Goal: Task Accomplishment & Management: Manage account settings

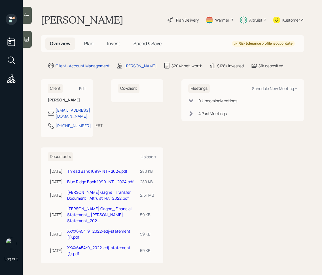
click at [24, 17] on icon at bounding box center [27, 15] width 6 height 6
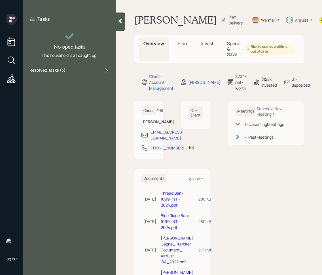
click at [72, 67] on div "Resolved Tasks ( 3 )" at bounding box center [70, 70] width 80 height 7
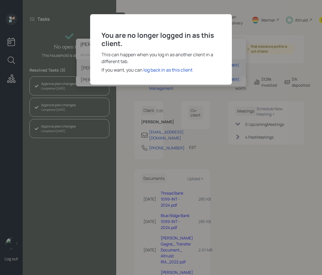
type input "[PERSON_NAME]"
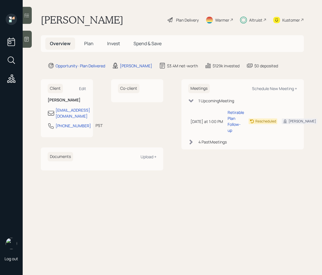
click at [113, 44] on span "Invest" at bounding box center [113, 43] width 13 height 6
